Goal: Browse casually: Explore the website without a specific task or goal

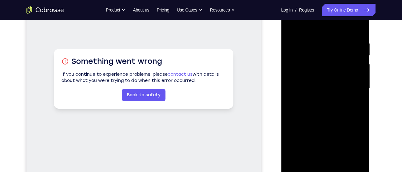
scroll to position [126, 0]
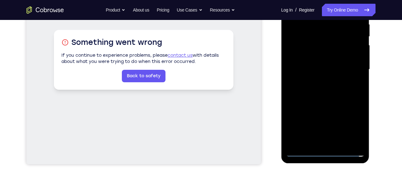
click at [326, 153] on div at bounding box center [325, 69] width 79 height 174
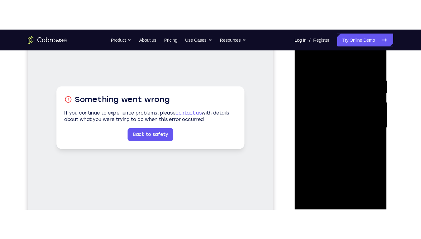
scroll to position [101, 0]
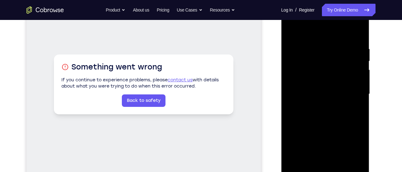
click at [352, 152] on div at bounding box center [325, 94] width 79 height 174
click at [300, 21] on div at bounding box center [325, 94] width 79 height 174
click at [351, 92] on div at bounding box center [325, 94] width 79 height 174
click at [318, 104] on div at bounding box center [325, 94] width 79 height 174
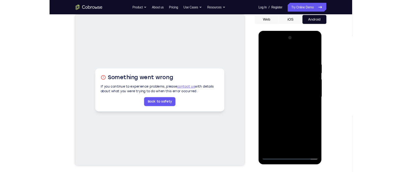
scroll to position [59, 0]
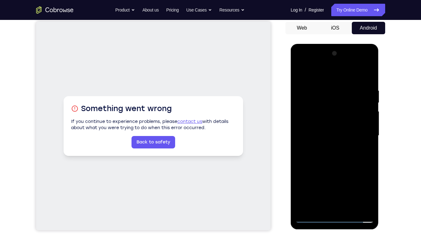
click at [339, 130] on div at bounding box center [334, 136] width 79 height 174
click at [320, 121] on div at bounding box center [334, 136] width 79 height 174
click at [329, 132] on div at bounding box center [334, 136] width 79 height 174
click at [323, 155] on div at bounding box center [334, 136] width 79 height 174
click at [367, 80] on div at bounding box center [334, 136] width 79 height 174
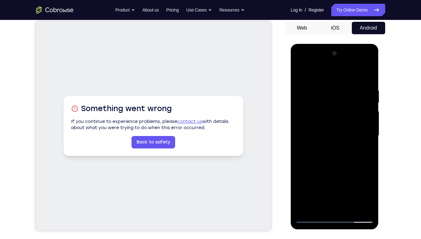
click at [348, 172] on div at bounding box center [334, 136] width 79 height 174
click at [331, 168] on div at bounding box center [334, 136] width 79 height 174
click at [334, 127] on div at bounding box center [334, 136] width 79 height 174
click at [311, 172] on div at bounding box center [334, 136] width 79 height 174
click at [370, 172] on div at bounding box center [334, 136] width 79 height 174
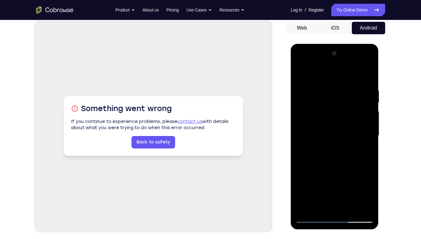
click at [299, 74] on div at bounding box center [334, 136] width 79 height 174
click at [369, 102] on div at bounding box center [334, 136] width 79 height 174
click at [370, 103] on div at bounding box center [334, 136] width 79 height 174
click at [298, 102] on div at bounding box center [334, 136] width 79 height 174
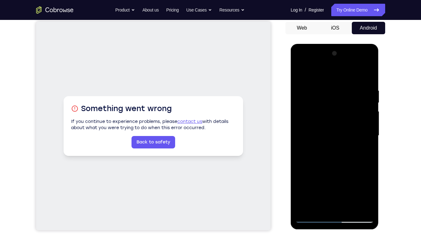
click at [298, 102] on div at bounding box center [334, 136] width 79 height 174
click at [312, 172] on div at bounding box center [334, 136] width 79 height 174
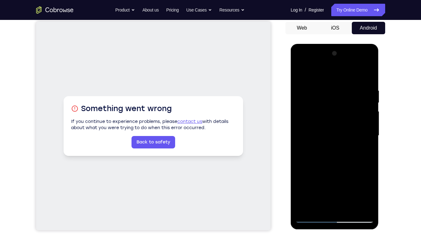
click at [333, 172] on div at bounding box center [334, 136] width 79 height 174
click at [369, 172] on div at bounding box center [334, 136] width 79 height 174
click at [312, 100] on div at bounding box center [334, 136] width 79 height 174
click at [334, 172] on div at bounding box center [334, 136] width 79 height 174
click at [306, 172] on div at bounding box center [334, 136] width 79 height 174
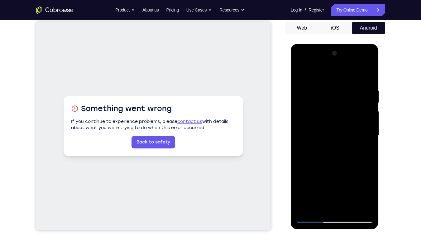
drag, startPoint x: 342, startPoint y: 169, endPoint x: 333, endPoint y: 87, distance: 82.4
click at [333, 87] on div at bounding box center [334, 136] width 79 height 174
drag, startPoint x: 332, startPoint y: 174, endPoint x: 328, endPoint y: 111, distance: 62.8
click at [328, 111] on div at bounding box center [334, 136] width 79 height 174
drag, startPoint x: 331, startPoint y: 171, endPoint x: 333, endPoint y: 111, distance: 59.9
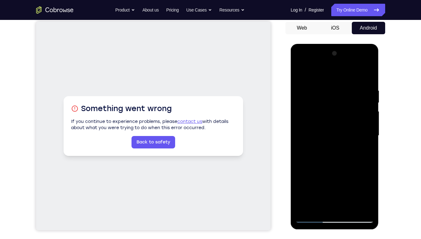
click at [333, 111] on div at bounding box center [334, 136] width 79 height 174
drag, startPoint x: 330, startPoint y: 179, endPoint x: 330, endPoint y: 118, distance: 60.4
click at [330, 118] on div at bounding box center [334, 136] width 79 height 174
drag, startPoint x: 328, startPoint y: 169, endPoint x: 327, endPoint y: 128, distance: 41.1
click at [327, 128] on div at bounding box center [334, 136] width 79 height 174
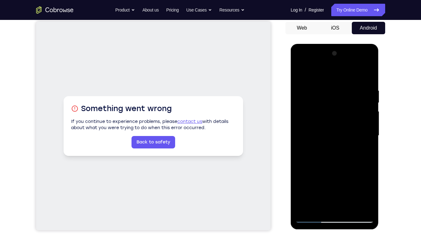
drag, startPoint x: 331, startPoint y: 170, endPoint x: 329, endPoint y: 136, distance: 34.6
click at [329, 136] on div at bounding box center [334, 136] width 79 height 174
click at [336, 172] on div at bounding box center [334, 136] width 79 height 174
